Goal: Task Accomplishment & Management: Manage account settings

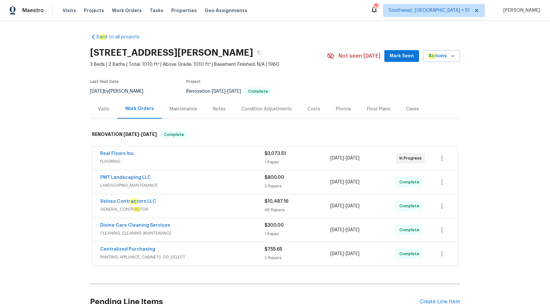
click at [100, 105] on div "Visits" at bounding box center [103, 108] width 27 height 19
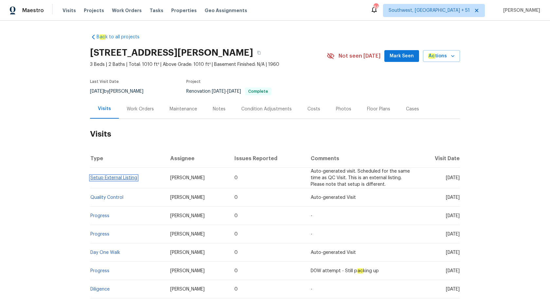
click at [114, 178] on link "Setup External Listing" at bounding box center [113, 178] width 47 height 5
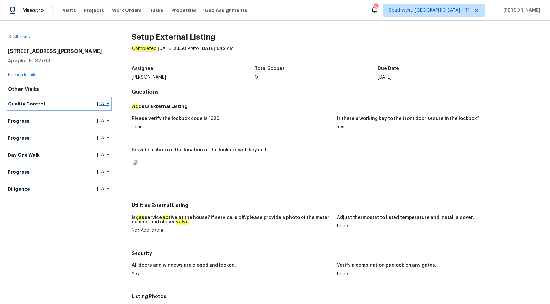
click at [26, 101] on h5 "Quality Control" at bounding box center [26, 104] width 37 height 7
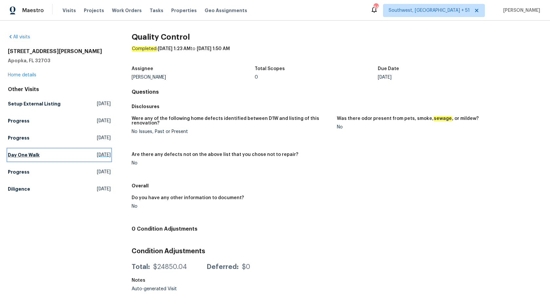
click at [13, 160] on link "Day One Walk Wed, Aug 20 2025" at bounding box center [59, 155] width 103 height 12
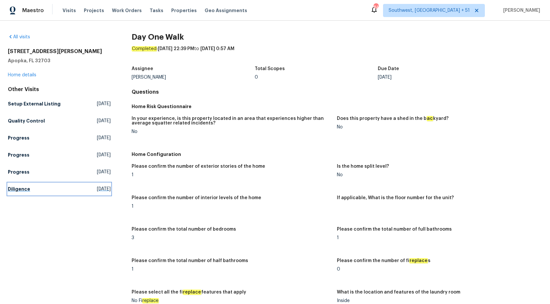
click at [26, 189] on h5 "Diligence" at bounding box center [19, 189] width 22 height 7
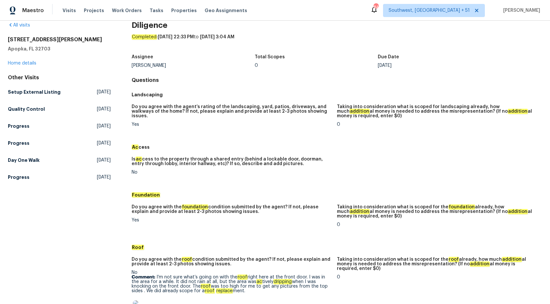
scroll to position [12, 0]
click at [224, 136] on figure "Do you agree with the agent’s rating of the landscaping, yard, patios, driveway…" at bounding box center [234, 120] width 205 height 33
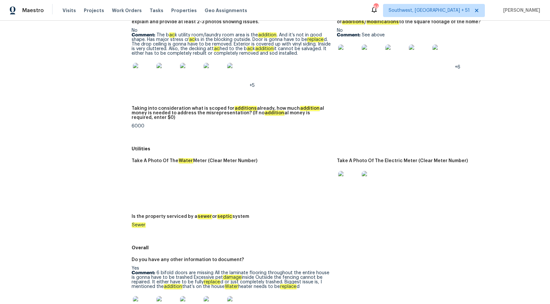
scroll to position [753, 0]
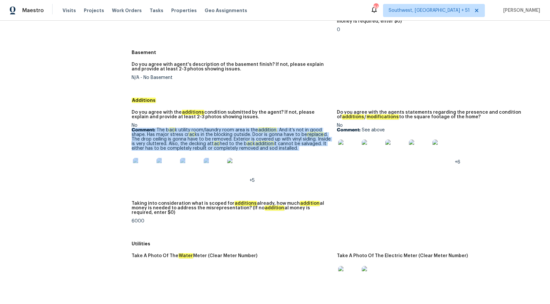
drag, startPoint x: 133, startPoint y: 109, endPoint x: 292, endPoint y: 145, distance: 162.7
click at [292, 145] on div "No Comment: The b ac k utility room/laundry room area is the addition . And it’…" at bounding box center [232, 153] width 200 height 60
click at [292, 154] on div "+5" at bounding box center [232, 168] width 200 height 29
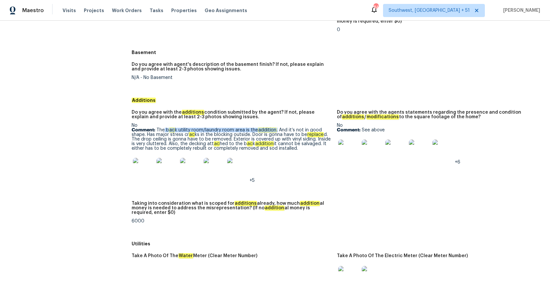
copy p "b ac k utility room/laundry room area is the addition ."
drag, startPoint x: 163, startPoint y: 112, endPoint x: 276, endPoint y: 113, distance: 113.0
click at [276, 128] on p "Comment: The b ac k utility room/laundry room area is the addition . And it’s n…" at bounding box center [232, 139] width 200 height 23
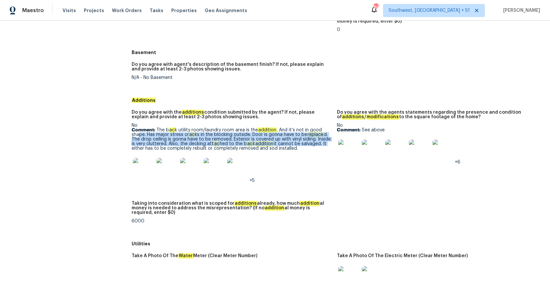
drag, startPoint x: 140, startPoint y: 115, endPoint x: 338, endPoint y: 124, distance: 198.7
click at [338, 124] on div "Do you agree with the additions condition submitted by the agent? If not, pleas…" at bounding box center [337, 172] width 411 height 132
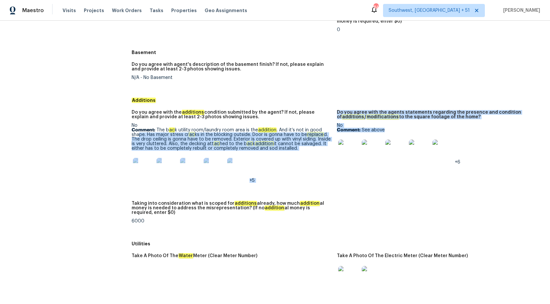
click at [338, 140] on img at bounding box center [348, 150] width 21 height 21
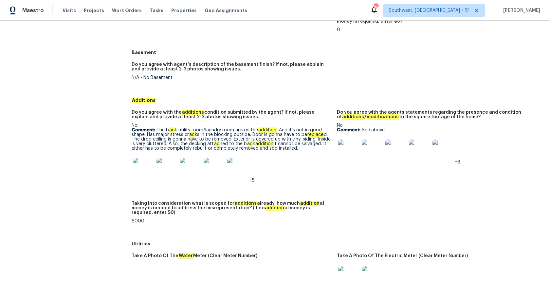
click at [293, 240] on h5 "Utilities" at bounding box center [337, 243] width 411 height 7
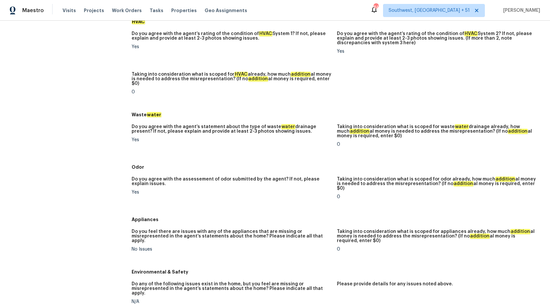
scroll to position [74, 0]
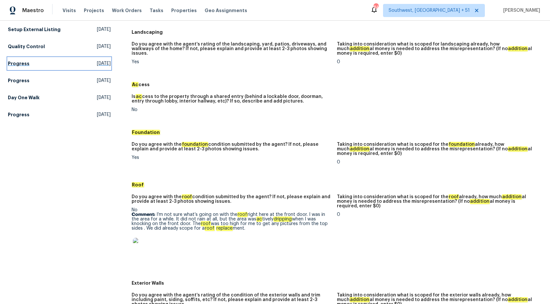
click at [45, 68] on link "Progress Mon, Aug 25 2025" at bounding box center [59, 64] width 103 height 12
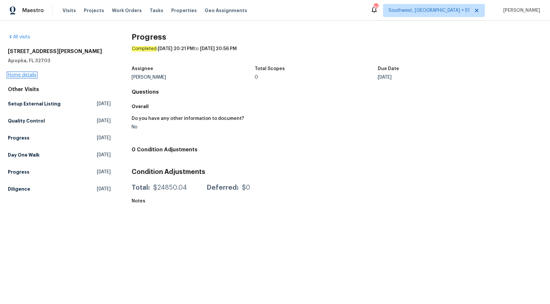
click at [26, 76] on link "Home details" at bounding box center [22, 75] width 28 height 5
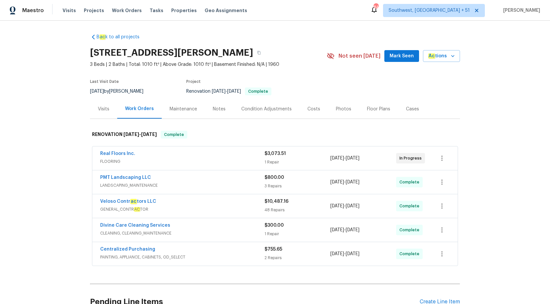
scroll to position [64, 0]
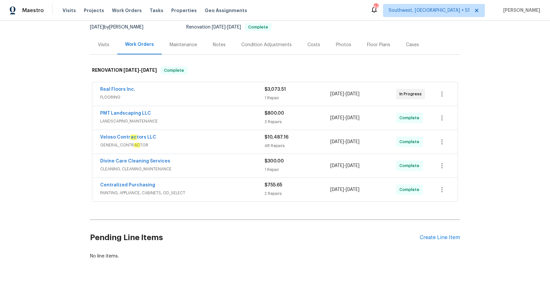
click at [231, 141] on div "Veloso Contr ac tors LLC" at bounding box center [182, 138] width 164 height 8
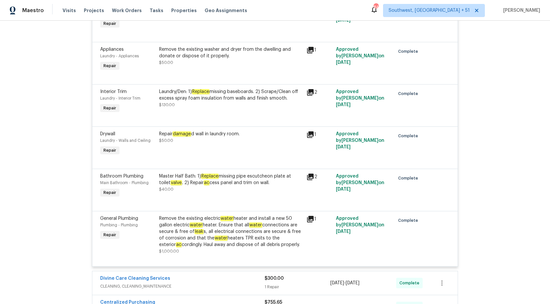
scroll to position [2566, 0]
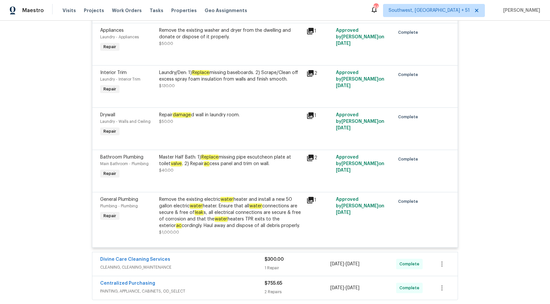
click at [242, 220] on div "Remove the existing electric water heater and install a new 50 gallon electric …" at bounding box center [230, 212] width 143 height 33
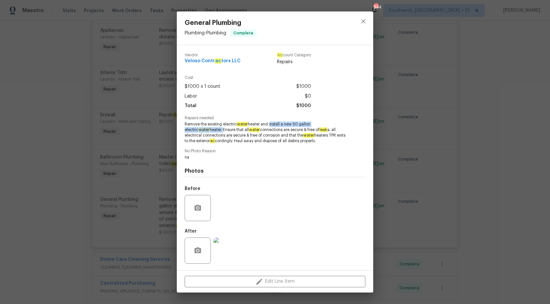
copy span "install a new 50 gallon electric water heater."
drag, startPoint x: 247, startPoint y: 94, endPoint x: 197, endPoint y: 130, distance: 61.9
click at [197, 130] on span "Remove the existing electric water heater and install a new 50 gallon electric …" at bounding box center [266, 133] width 163 height 22
click at [490, 199] on div "General Plumbing Plumbing - Plumbing Complete Vendor Veloso Contr ac tors LLC A…" at bounding box center [275, 152] width 550 height 304
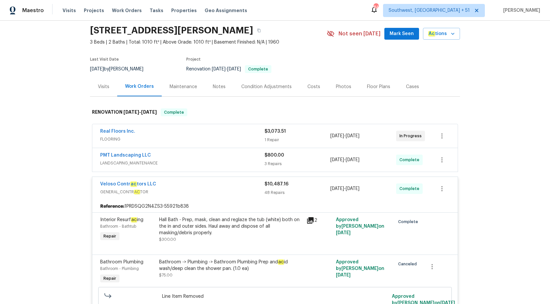
scroll to position [0, 0]
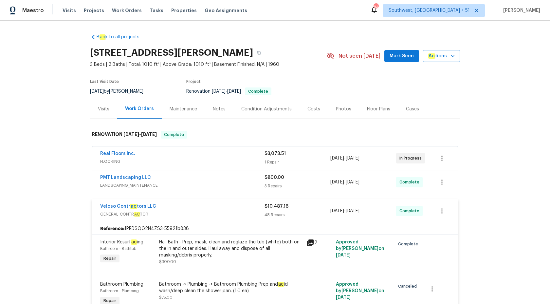
click at [276, 214] on div "48 Repairs" at bounding box center [298, 215] width 66 height 7
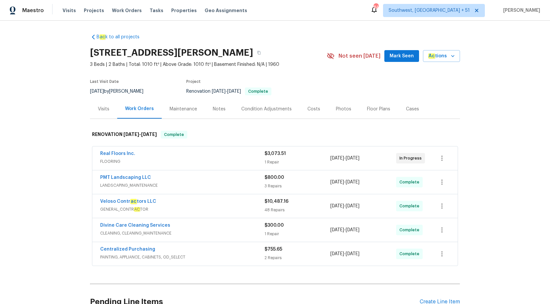
click at [256, 159] on span "FLOORING" at bounding box center [182, 161] width 164 height 7
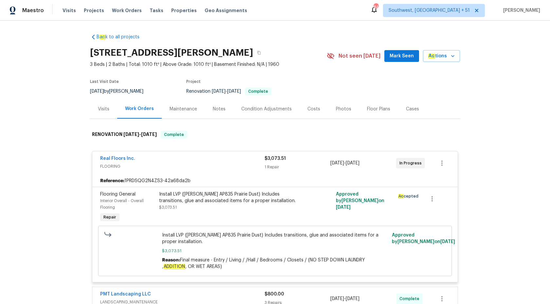
click at [256, 159] on div "Real Floors Inc." at bounding box center [182, 159] width 164 height 8
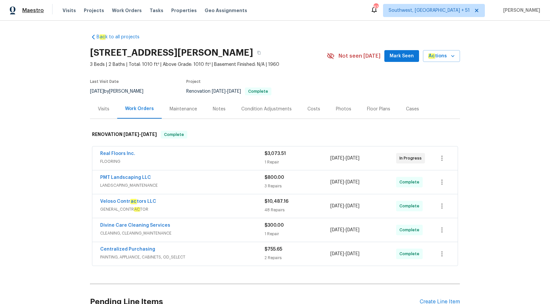
click at [36, 8] on span "Maestro" at bounding box center [33, 10] width 22 height 7
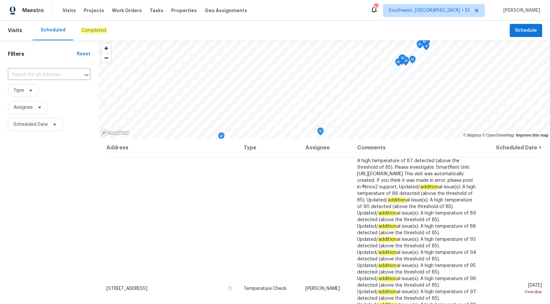
click at [85, 34] on div "Completed" at bounding box center [93, 31] width 41 height 20
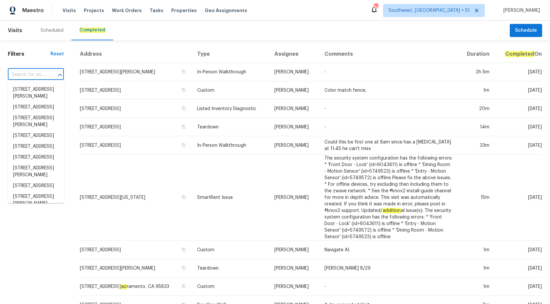
click at [31, 77] on input "text" at bounding box center [27, 75] width 38 height 10
paste input "1800 The Greens Way Jacksonville Beach true 511, FL 32250"
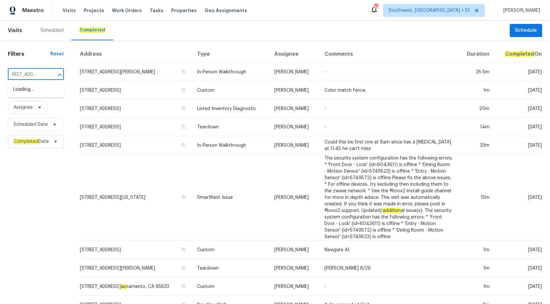
scroll to position [0, 12]
type input "1800 The Greens Way"
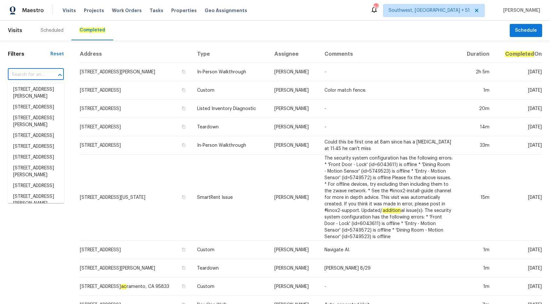
scroll to position [0, 0]
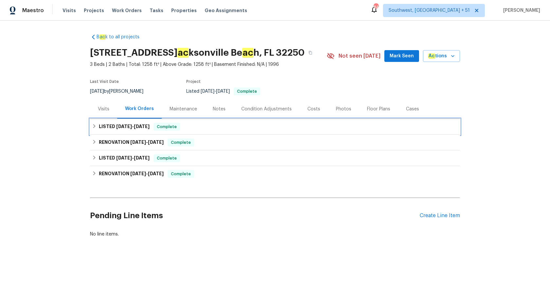
click at [150, 129] on span "8/28/25" at bounding box center [142, 126] width 16 height 5
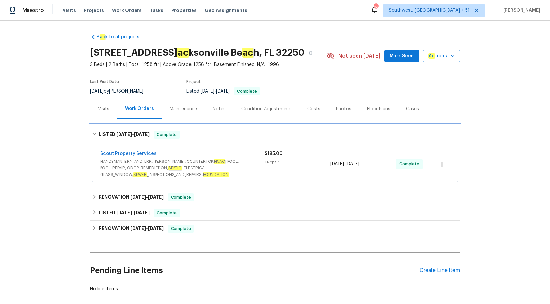
scroll to position [39, 0]
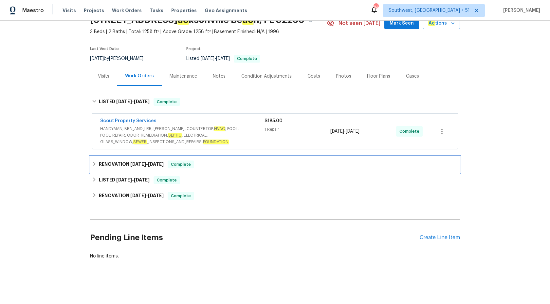
click at [153, 165] on span "7/9/25" at bounding box center [156, 164] width 16 height 5
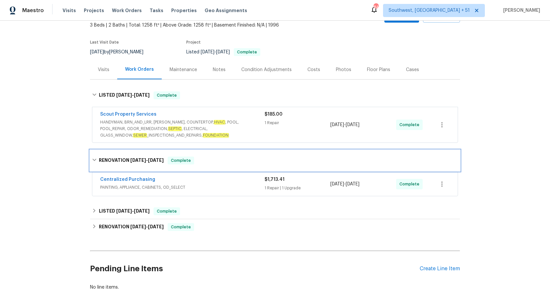
scroll to position [77, 0]
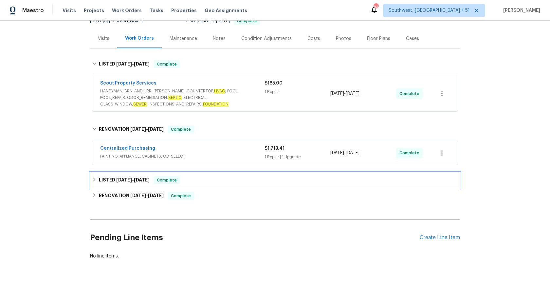
click at [161, 176] on div "LISTED 7/9/25 - 7/15/25 Complete" at bounding box center [275, 180] width 370 height 16
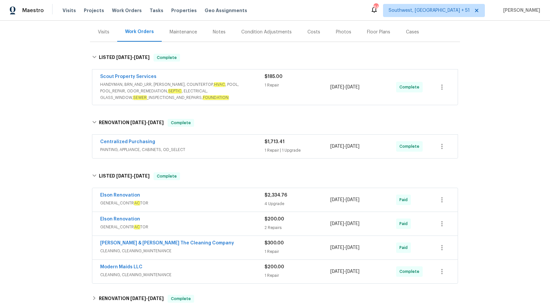
click at [232, 94] on span "HANDYMAN, BRN_AND_LRR, WELLS, COUNTERTOP, HVAC , POOL, POOL_REPAIR, ODOR_REMEDI…" at bounding box center [182, 91] width 164 height 20
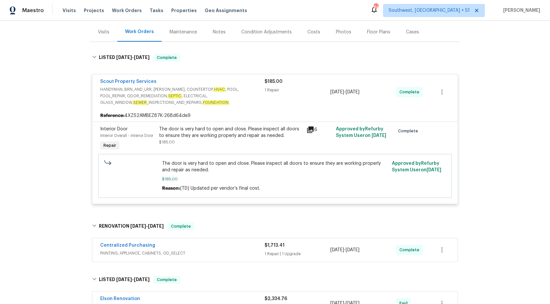
click at [232, 94] on span "HANDYMAN, BRN_AND_LRR, WELLS, COUNTERTOP, HVAC , POOL, POOL_REPAIR, ODOR_REMEDI…" at bounding box center [182, 96] width 164 height 20
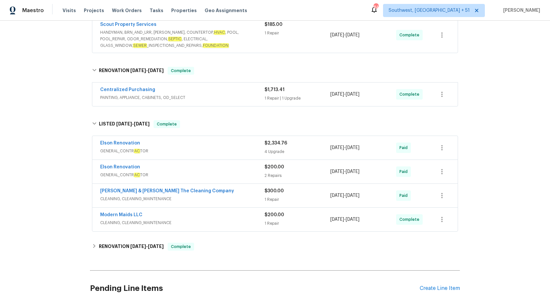
click at [219, 101] on span "PAINTING, APPLIANCE, CABINETS, OD_SELECT" at bounding box center [182, 97] width 164 height 7
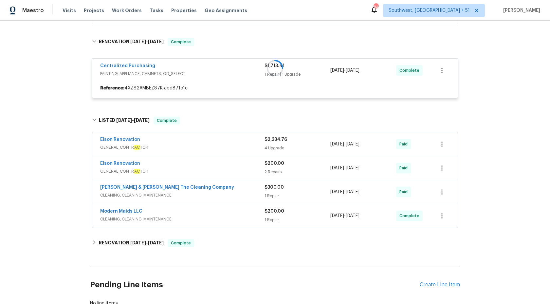
scroll to position [196, 0]
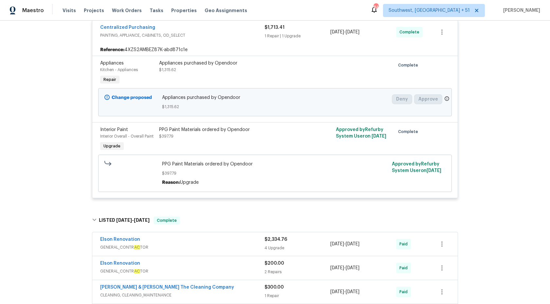
click at [257, 38] on span "PAINTING, APPLIANCE, CABINETS, OD_SELECT" at bounding box center [182, 35] width 164 height 7
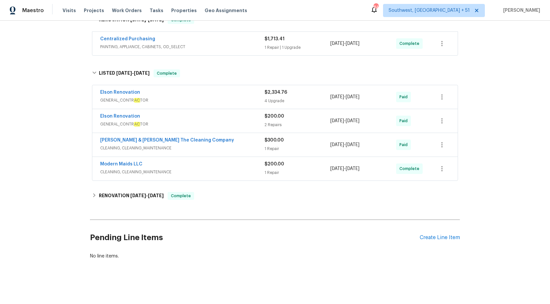
click at [230, 93] on div "Elson Renovation" at bounding box center [182, 93] width 164 height 8
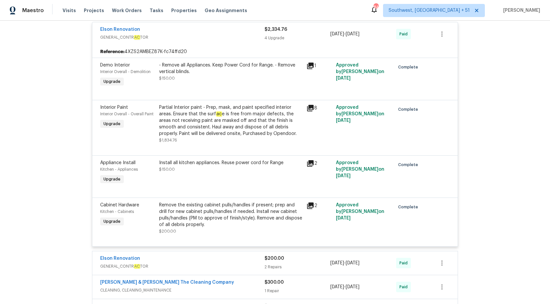
scroll to position [201, 0]
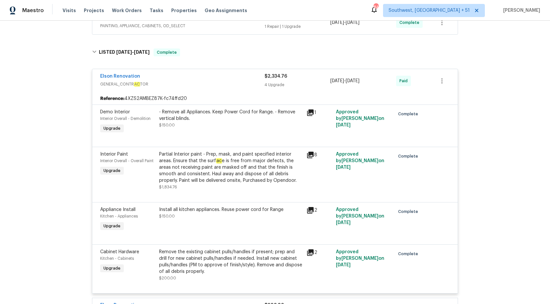
click at [258, 102] on div "Reference: 4XZS2AMBEZ87K-fc74ffd20" at bounding box center [275, 99] width 366 height 12
click at [258, 89] on div "Elson Renovation GENERAL_CONTR AC TOR" at bounding box center [182, 81] width 164 height 16
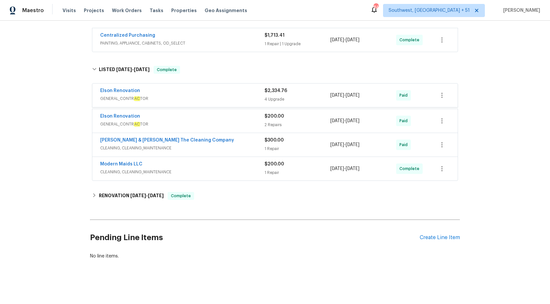
scroll to position [186, 0]
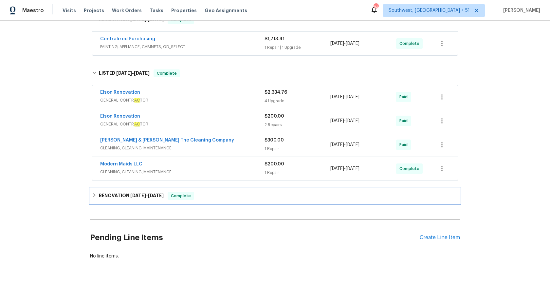
click at [168, 197] on span "Complete" at bounding box center [180, 196] width 25 height 7
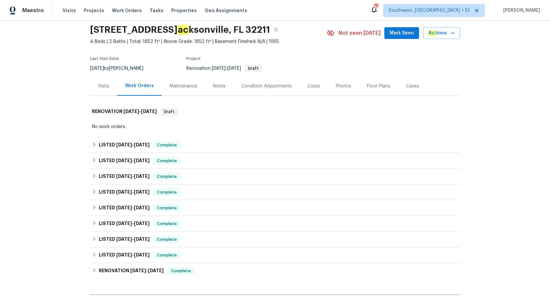
scroll to position [24, 0]
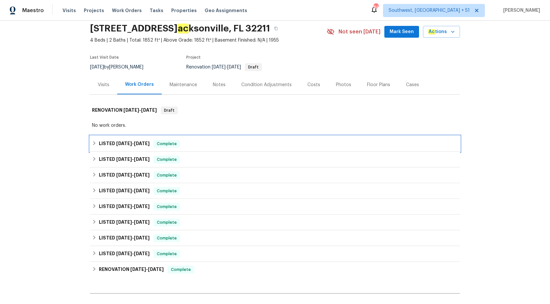
click at [174, 145] on span "Complete" at bounding box center [166, 144] width 25 height 7
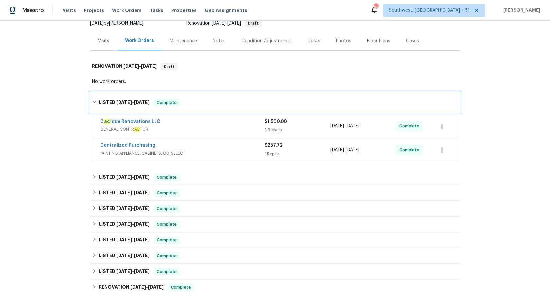
scroll to position [96, 0]
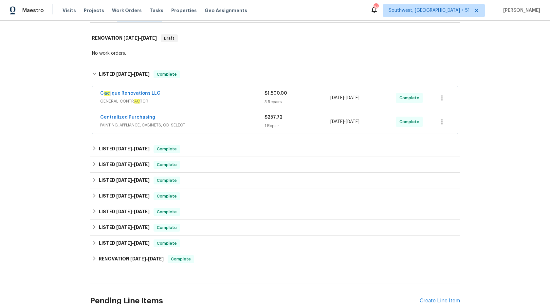
click at [224, 93] on div "C ac ique Renovations LLC" at bounding box center [182, 94] width 164 height 8
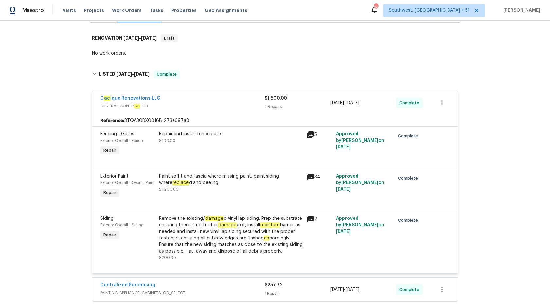
scroll to position [116, 0]
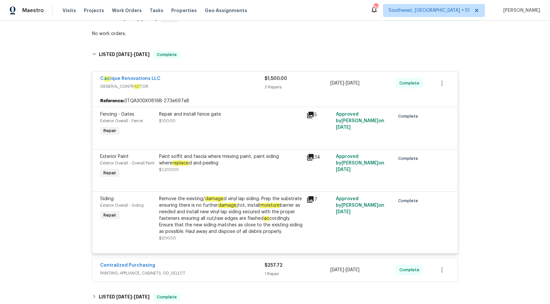
click at [264, 85] on span "GENERAL_CONTR AC TOR" at bounding box center [182, 86] width 164 height 7
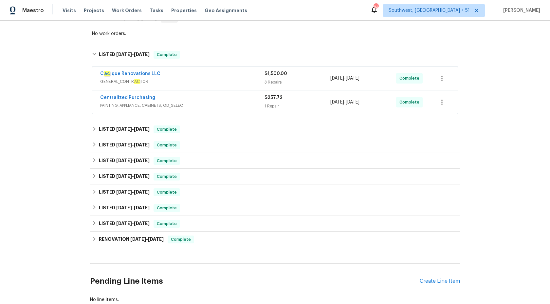
click at [267, 103] on div "1 Repair" at bounding box center [298, 106] width 66 height 7
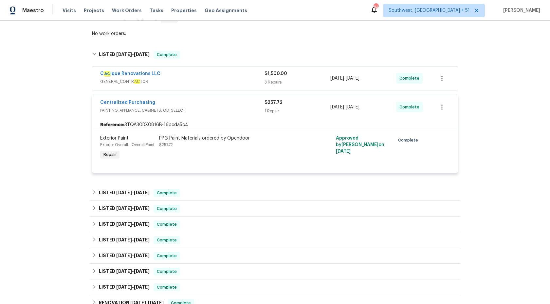
click at [267, 103] on span "$257.72" at bounding box center [274, 102] width 18 height 5
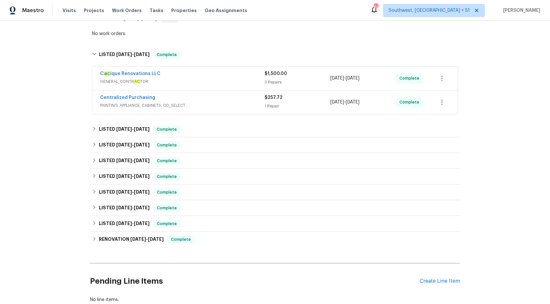
click at [214, 73] on div "C ac ique Renovations LLC" at bounding box center [182, 74] width 164 height 8
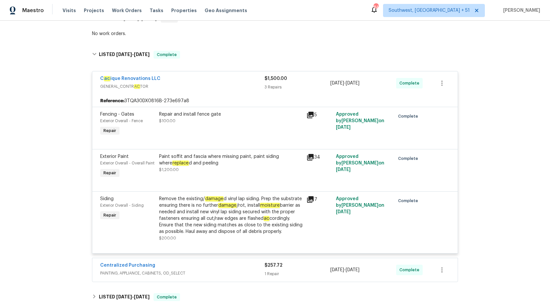
click at [279, 82] on div "$1,500.00 3 Repairs" at bounding box center [298, 83] width 66 height 16
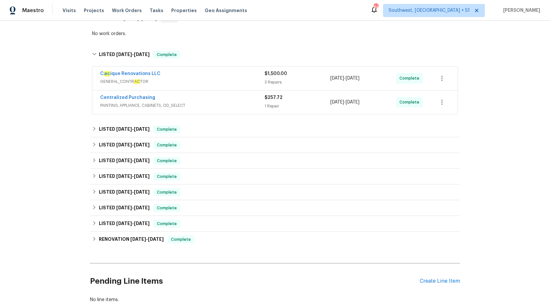
click at [241, 94] on div "Centralized Purchasing PAINTING, APPLIANCE, CABINETS, OD_SELECT $257.72 1 Repai…" at bounding box center [275, 102] width 366 height 24
click at [29, 12] on span "Maestro" at bounding box center [33, 10] width 22 height 7
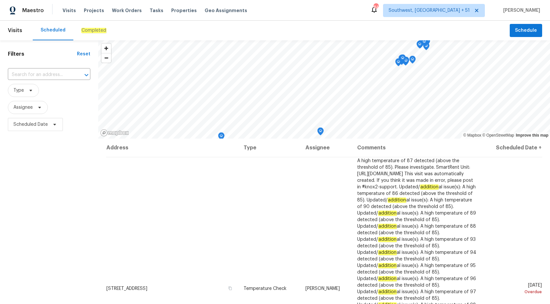
click at [96, 29] on em "Completed" at bounding box center [93, 30] width 25 height 5
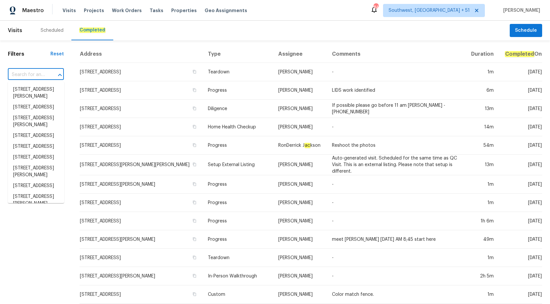
click at [25, 74] on input "text" at bounding box center [27, 75] width 38 height 10
paste input "85246 Northfield Ct Fernandina Beach, FL 32034"
type input "85246 Northfield Ct Fernandina Beach, FL 32034"
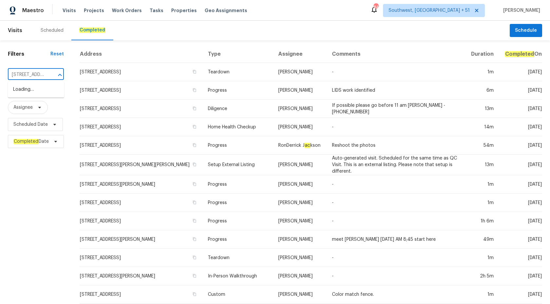
scroll to position [0, 70]
click at [38, 98] on span "85246 Northfield Ct, Fernandina Be ac h, FL 32034" at bounding box center [36, 96] width 46 height 21
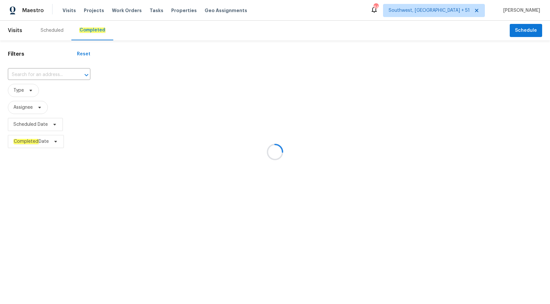
type input "85246 Northfield Ct, Fernandina Beach, FL 32034"
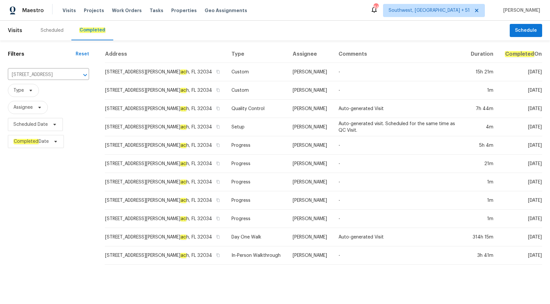
click at [226, 105] on td "Quality Control" at bounding box center [256, 109] width 61 height 18
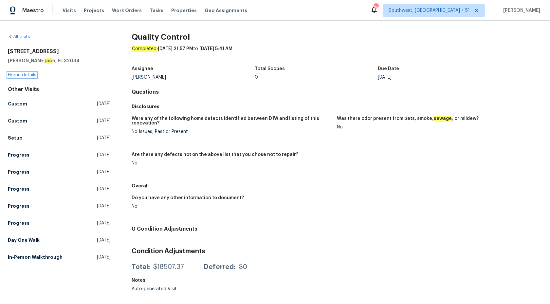
click at [24, 75] on link "Home details" at bounding box center [22, 75] width 28 height 5
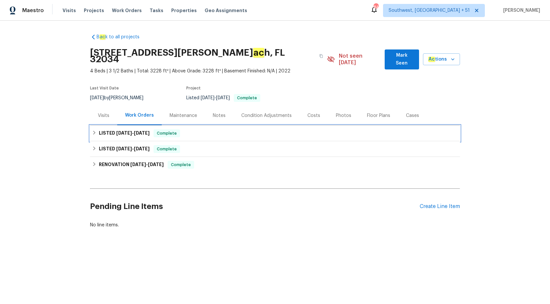
click at [142, 131] on span "8/25/25" at bounding box center [142, 133] width 16 height 5
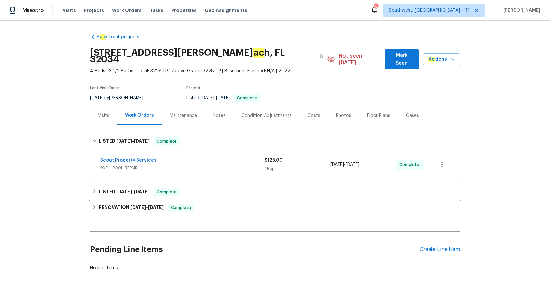
click at [150, 189] on span "8/15/25" at bounding box center [142, 191] width 16 height 5
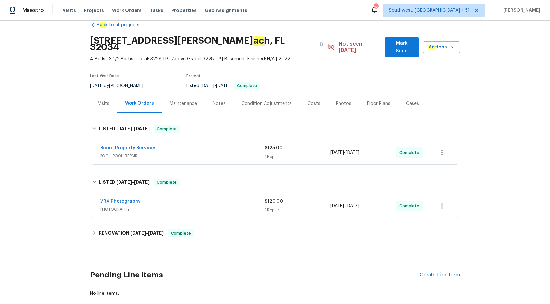
scroll to position [19, 0]
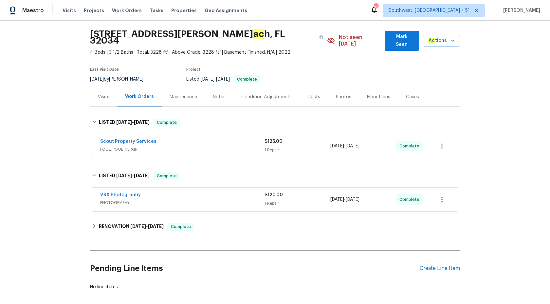
click at [34, 14] on div "Maestro" at bounding box center [22, 10] width 44 height 13
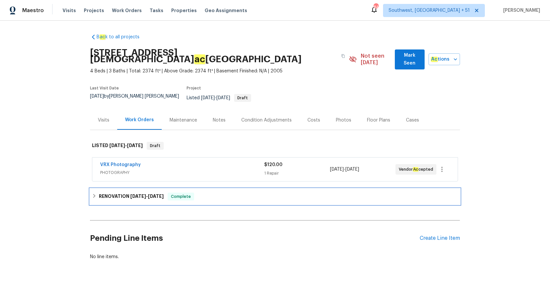
click at [161, 189] on div "RENOVATION 8/13/25 - 8/27/25 Complete" at bounding box center [275, 197] width 370 height 16
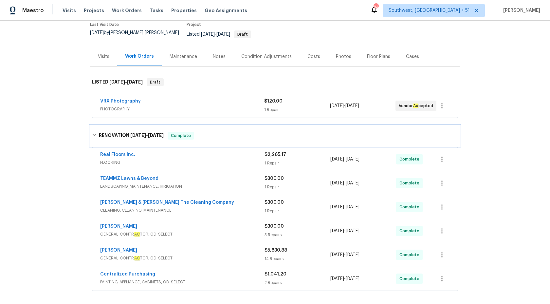
scroll to position [64, 0]
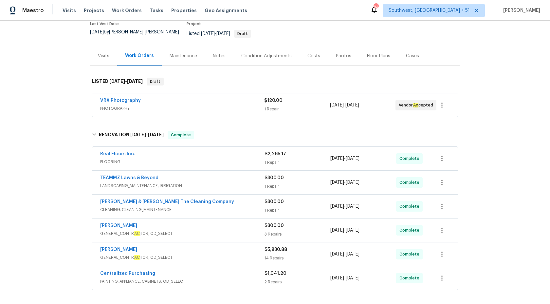
click at [247, 246] on div "Eric Hernandez" at bounding box center [182, 250] width 164 height 8
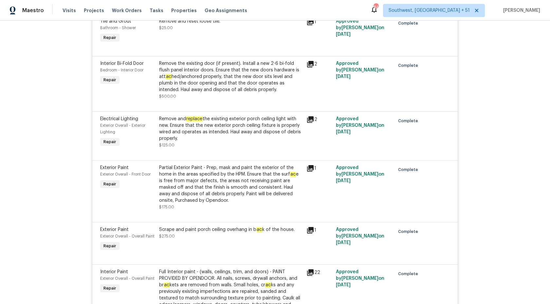
scroll to position [0, 0]
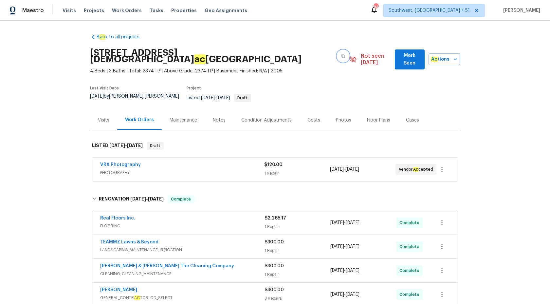
click at [342, 54] on icon "button" at bounding box center [343, 56] width 3 height 4
click at [51, 50] on div "B ac k to all projects 680 Lady Lake Rd W, J ac ksonville, FL 32218 4 Beds | 3 …" at bounding box center [275, 162] width 550 height 283
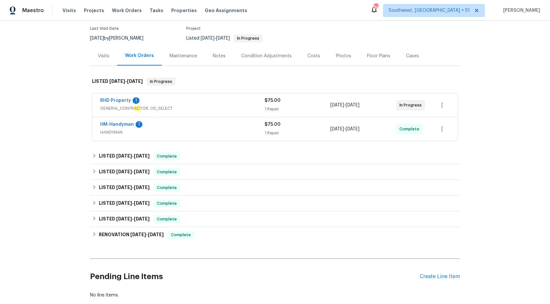
scroll to position [63, 0]
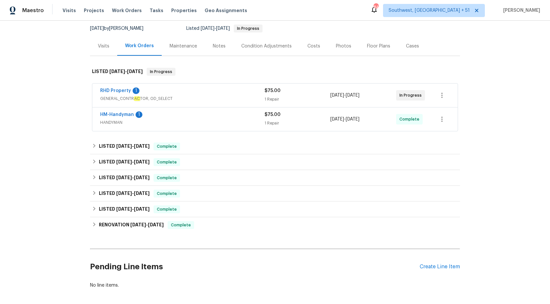
click at [321, 122] on div "1 Repair" at bounding box center [298, 123] width 66 height 7
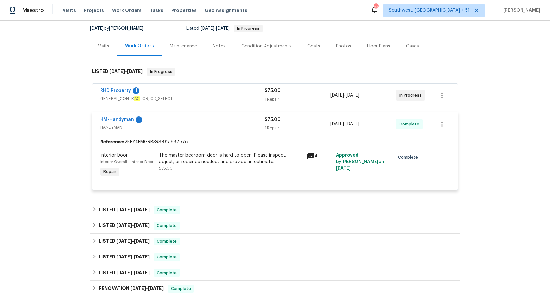
click at [233, 130] on span "HANDYMAN" at bounding box center [182, 127] width 164 height 7
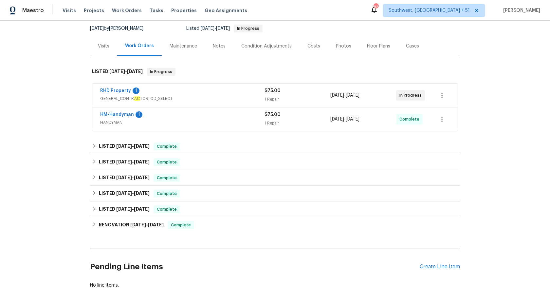
drag, startPoint x: 239, startPoint y: 32, endPoint x: 245, endPoint y: 41, distance: 10.5
click at [245, 41] on div "B ac k to all projects [STREET_ADDRESS] 2 Beds | 2 1/2 Baths | Total: 1324 ft² …" at bounding box center [275, 130] width 370 height 328
click at [130, 148] on h6 "LISTED [DATE] - [DATE]" at bounding box center [124, 146] width 51 height 8
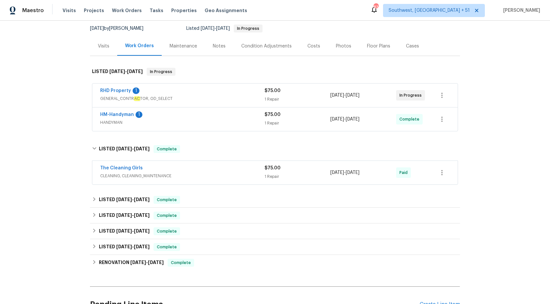
click at [242, 174] on span "CLEANING, CLEANING_MAINTENANCE" at bounding box center [182, 176] width 164 height 7
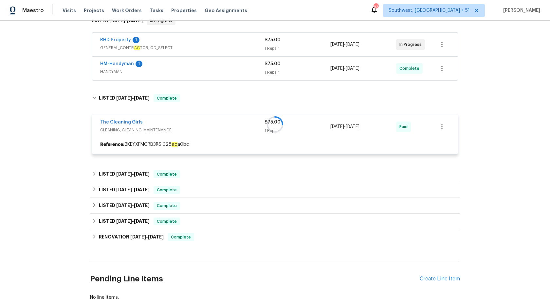
scroll to position [117, 0]
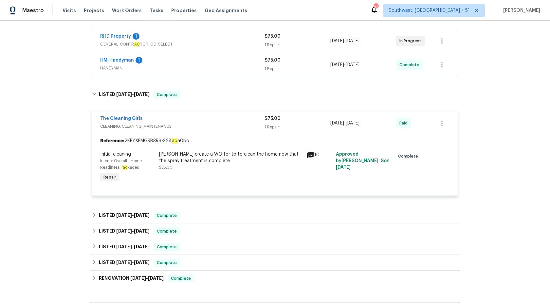
click at [260, 123] on div "The Cleaning Girls" at bounding box center [182, 119] width 164 height 8
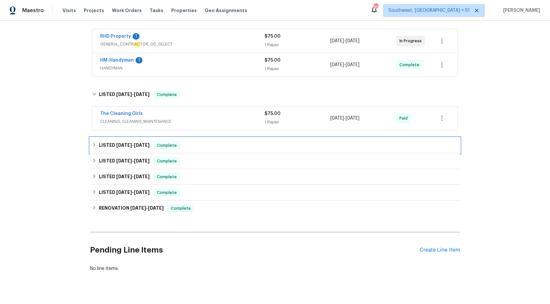
click at [173, 151] on div "LISTED [DATE] - [DATE] Complete" at bounding box center [275, 146] width 370 height 16
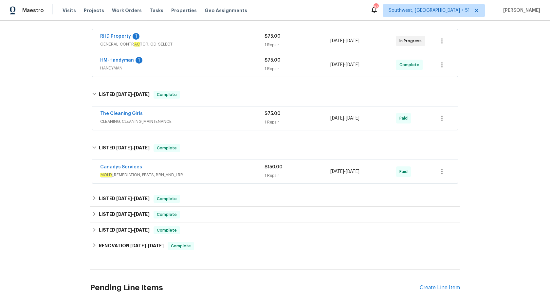
click at [230, 176] on span "MOLD _REMEDIATION, PESTS, BRN_AND_LRR" at bounding box center [182, 175] width 164 height 7
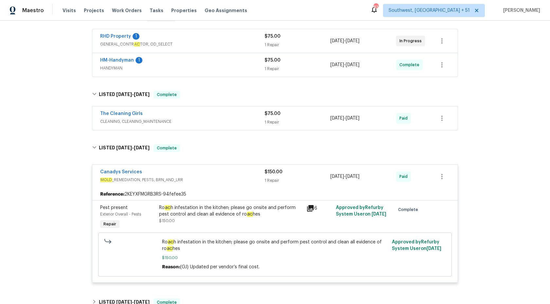
scroll to position [0, 0]
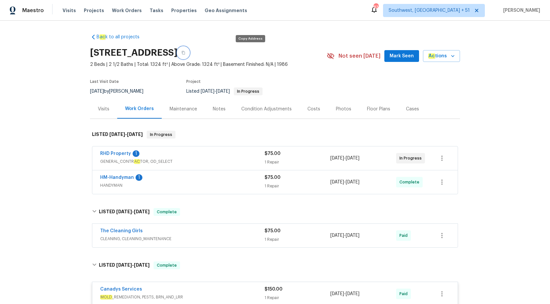
click at [189, 56] on button "button" at bounding box center [184, 53] width 12 height 12
click at [31, 13] on span "Maestro" at bounding box center [33, 10] width 22 height 7
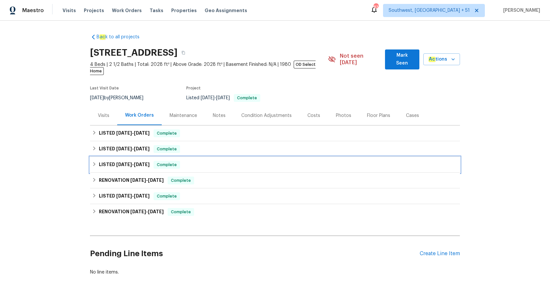
click at [148, 161] on h6 "LISTED [DATE] - [DATE]" at bounding box center [124, 165] width 51 height 8
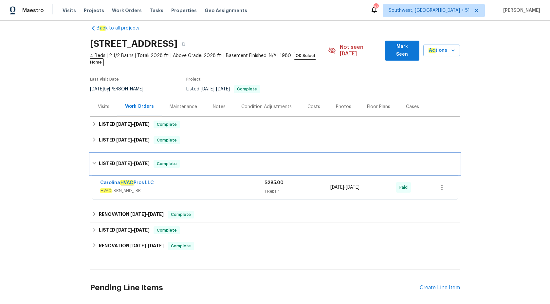
scroll to position [9, 0]
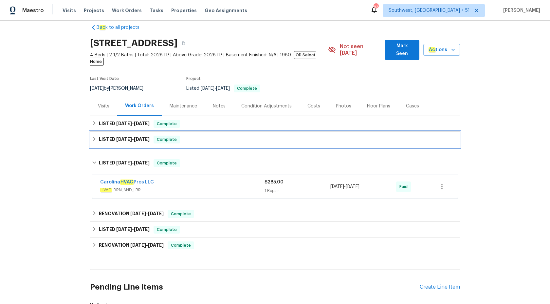
click at [156, 136] on div "LISTED [DATE] - [DATE] Complete" at bounding box center [275, 140] width 366 height 8
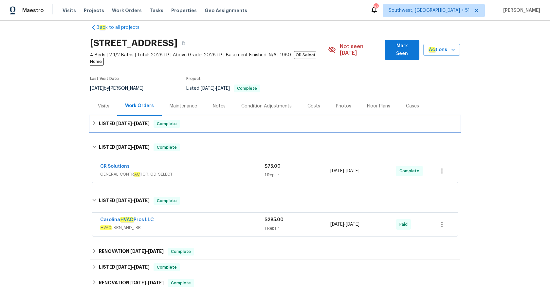
click at [162, 121] on span "Complete" at bounding box center [166, 124] width 25 height 7
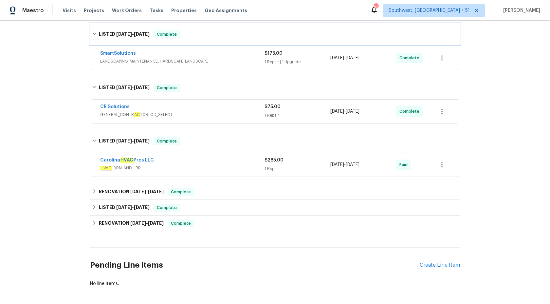
scroll to position [128, 0]
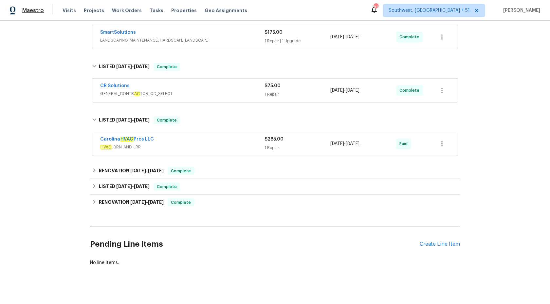
click at [30, 10] on span "Maestro" at bounding box center [33, 10] width 22 height 7
